Goal: Task Accomplishment & Management: Use online tool/utility

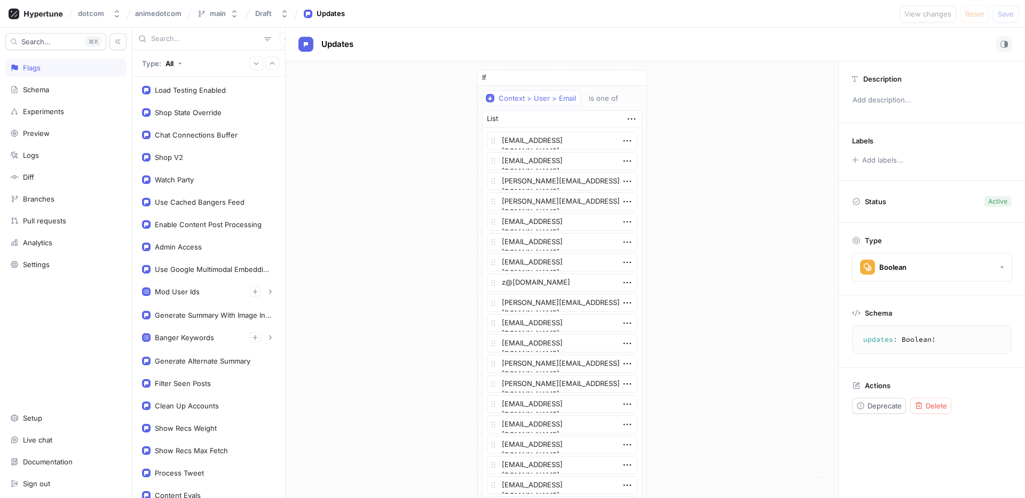
scroll to position [53, 0]
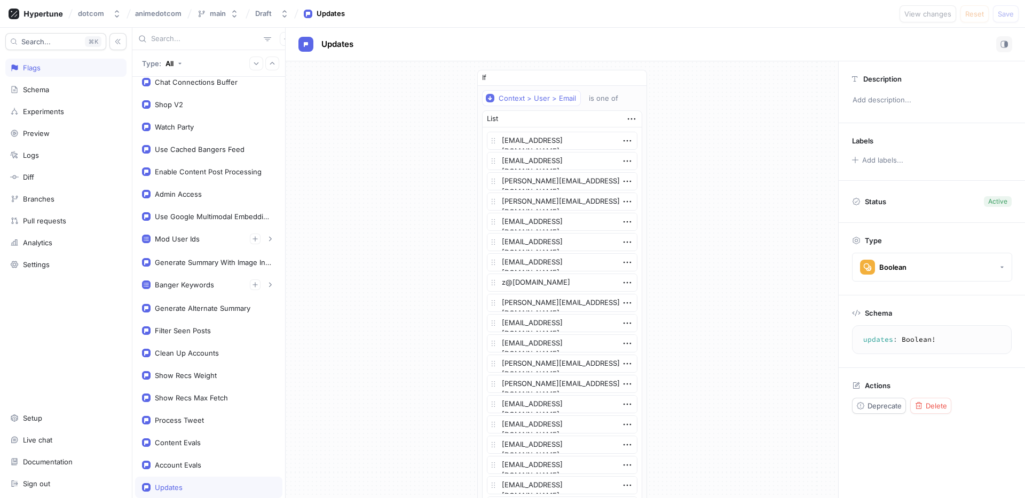
type textarea "x"
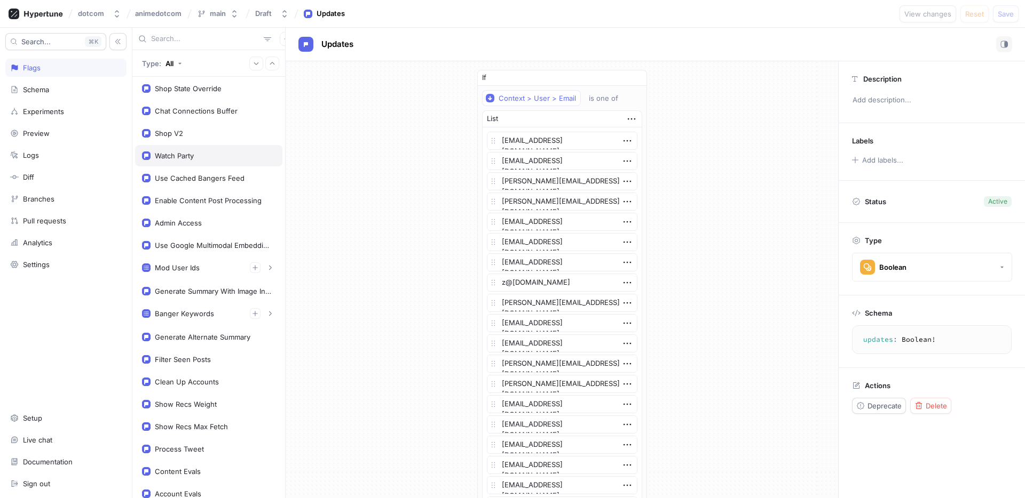
scroll to position [0, 0]
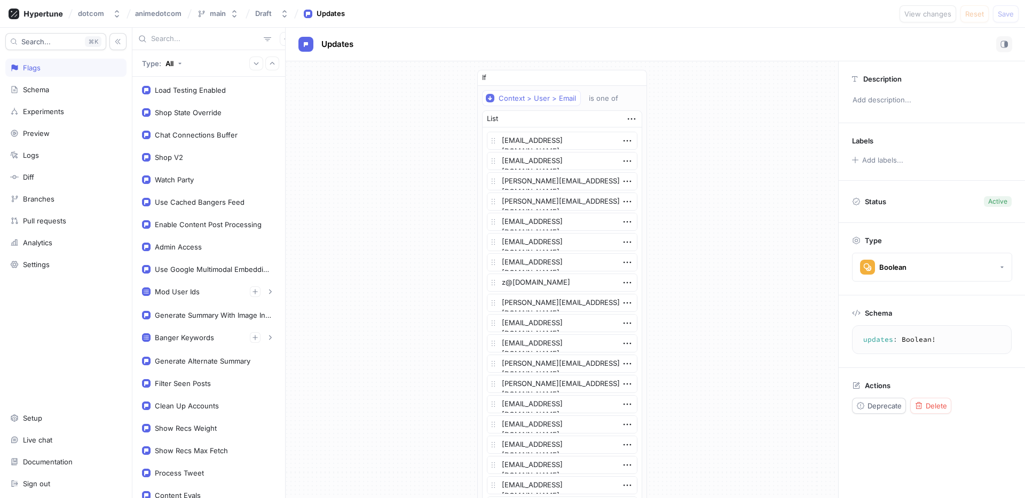
click at [191, 76] on div "Type: All" at bounding box center [208, 63] width 153 height 27
click at [193, 84] on div "Load Testing Enabled" at bounding box center [208, 90] width 147 height 21
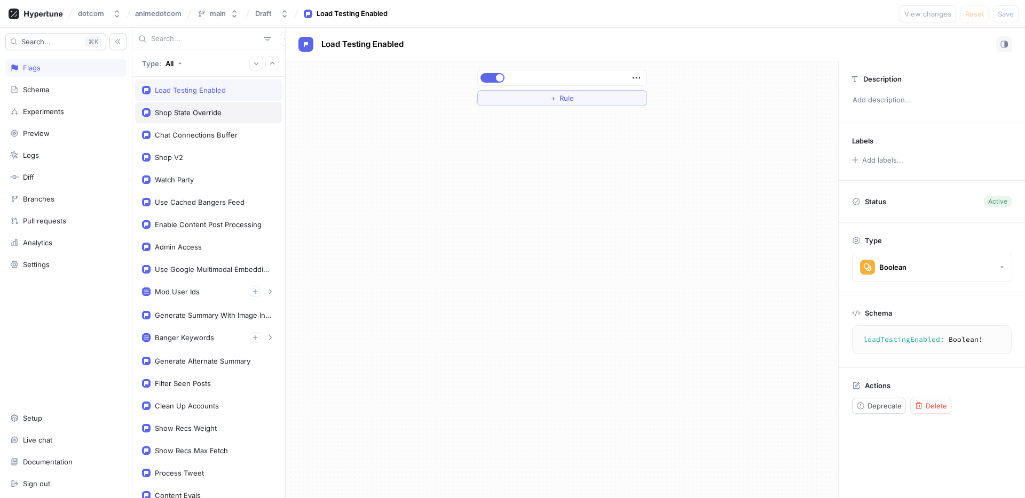
click at [226, 114] on div "Shop State Override" at bounding box center [208, 112] width 133 height 9
click at [199, 95] on div "Load Testing Enabled" at bounding box center [208, 90] width 147 height 21
click at [204, 113] on div "Shop State Override" at bounding box center [188, 112] width 67 height 9
type textarea "shopStateOverride: ShopState!"
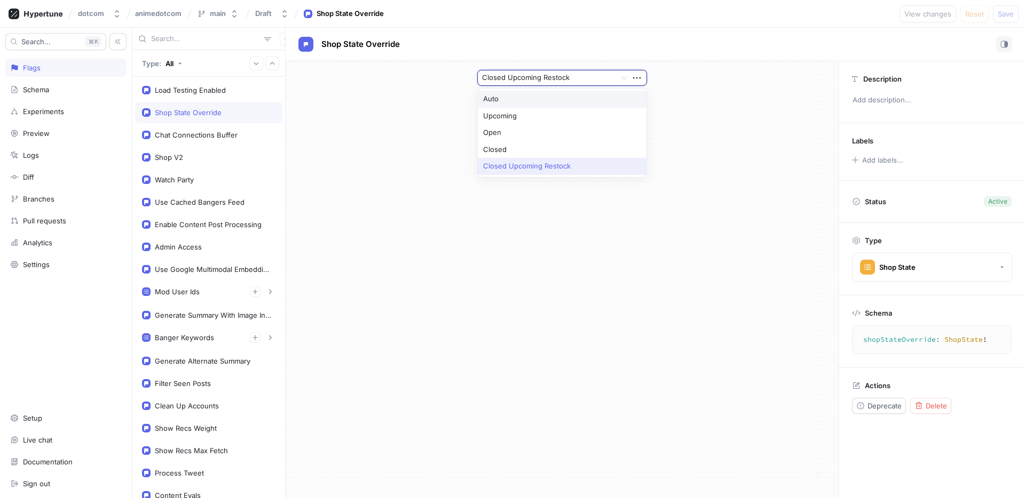
click at [528, 84] on div at bounding box center [546, 78] width 129 height 13
click at [735, 155] on div "Closed Upcoming Restock ＋ Rule" at bounding box center [561, 279] width 552 height 437
click at [605, 72] on div at bounding box center [546, 78] width 129 height 13
click at [704, 91] on div "Closed Upcoming Restock ＋ Rule" at bounding box center [561, 87] width 552 height 53
click at [640, 79] on icon "button" at bounding box center [637, 78] width 12 height 12
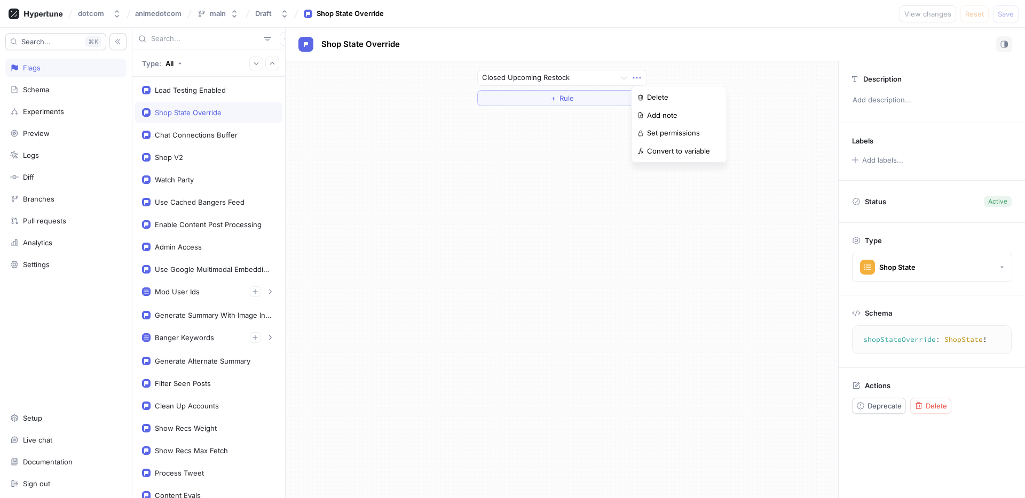
click at [695, 81] on div "Closed Upcoming Restock ＋ Rule" at bounding box center [561, 87] width 552 height 53
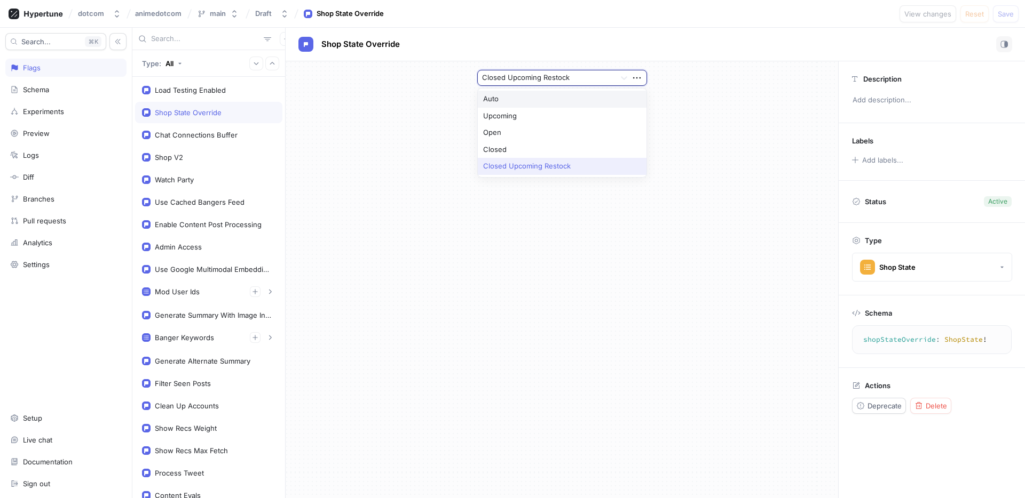
click at [583, 77] on div at bounding box center [546, 78] width 129 height 13
click at [689, 167] on div "Closed Upcoming Restock ＋ Rule" at bounding box center [561, 279] width 552 height 437
click at [576, 77] on div at bounding box center [546, 78] width 129 height 13
click at [575, 94] on div "Auto" at bounding box center [562, 99] width 169 height 17
click at [590, 77] on div at bounding box center [546, 78] width 129 height 13
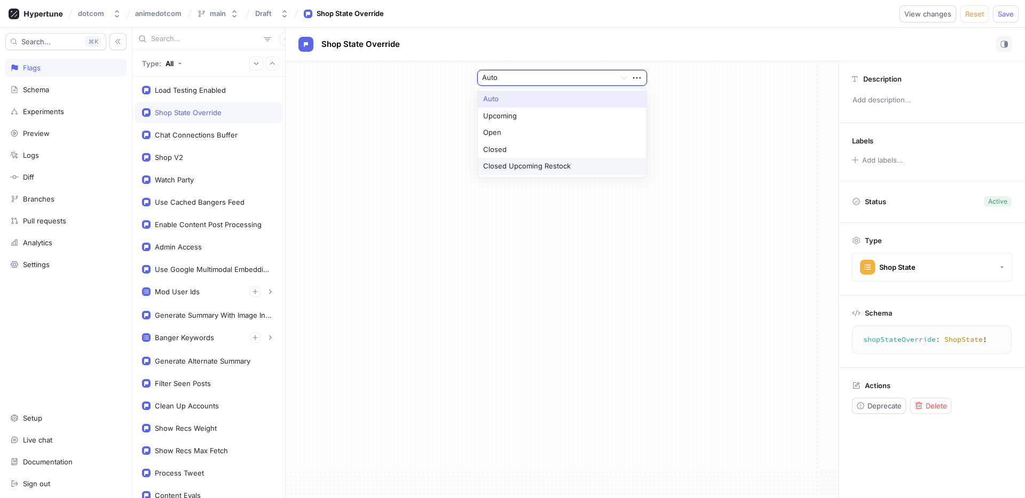
click at [576, 170] on div "Closed Upcoming Restock" at bounding box center [562, 166] width 169 height 17
click at [691, 136] on div "option Closed Upcoming Restock, selected. Closed Upcoming Restock ＋ Rule" at bounding box center [561, 279] width 552 height 437
click at [555, 83] on div at bounding box center [546, 78] width 129 height 13
